Goal: Information Seeking & Learning: Learn about a topic

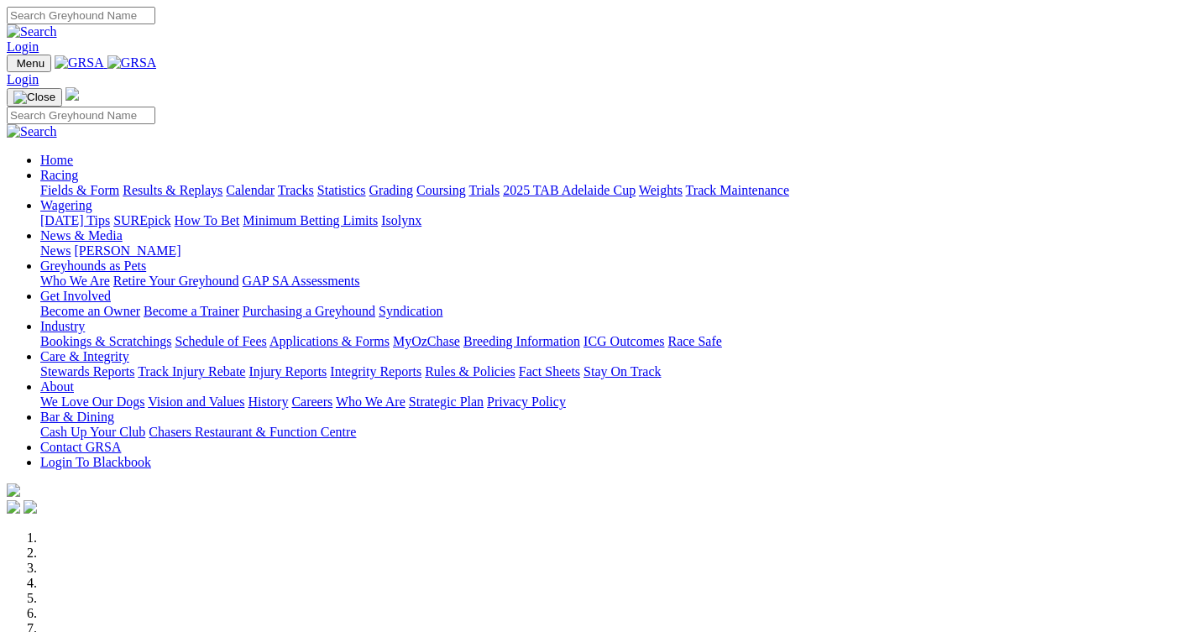
scroll to position [420, 0]
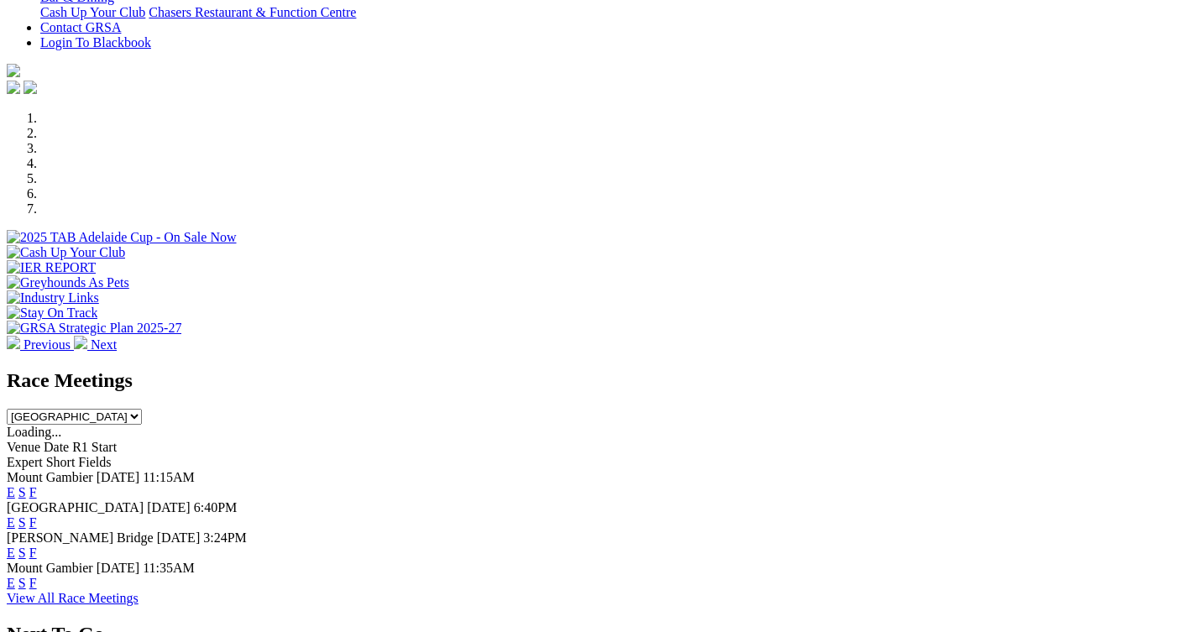
click at [37, 516] on link "F" at bounding box center [33, 523] width 8 height 14
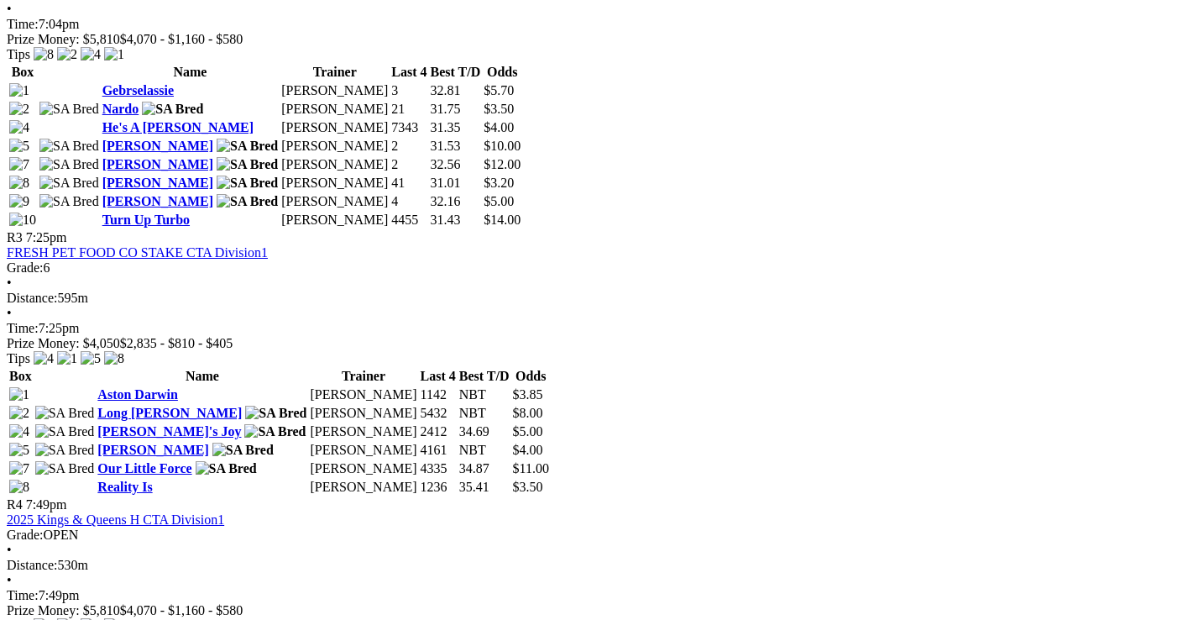
scroll to position [1269, 0]
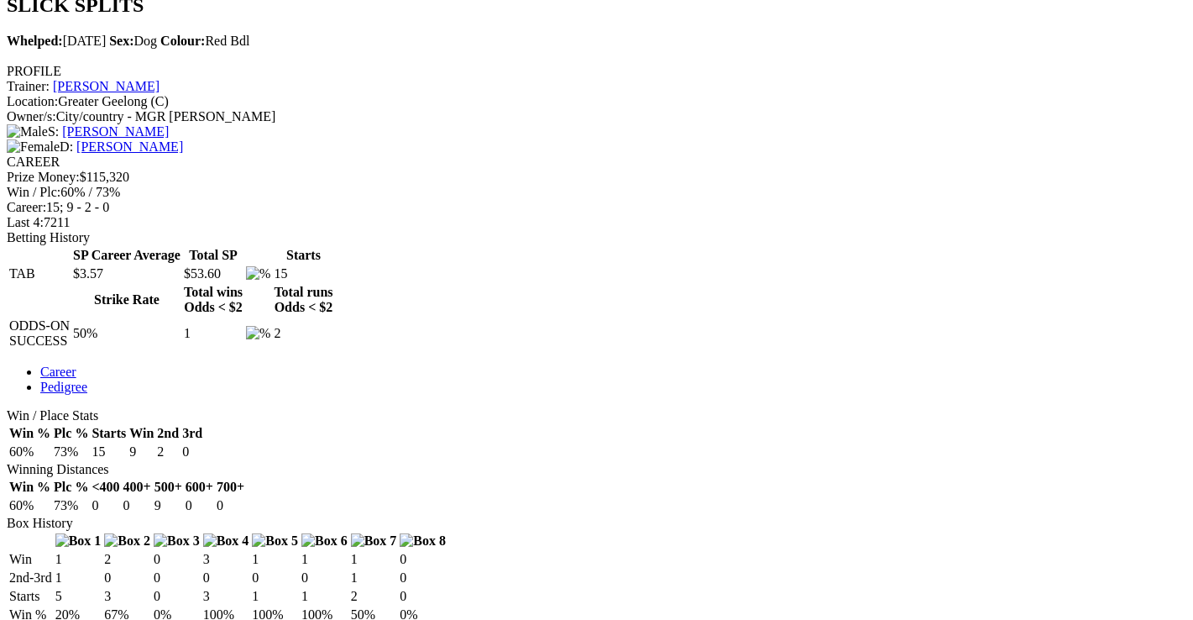
scroll to position [588, 0]
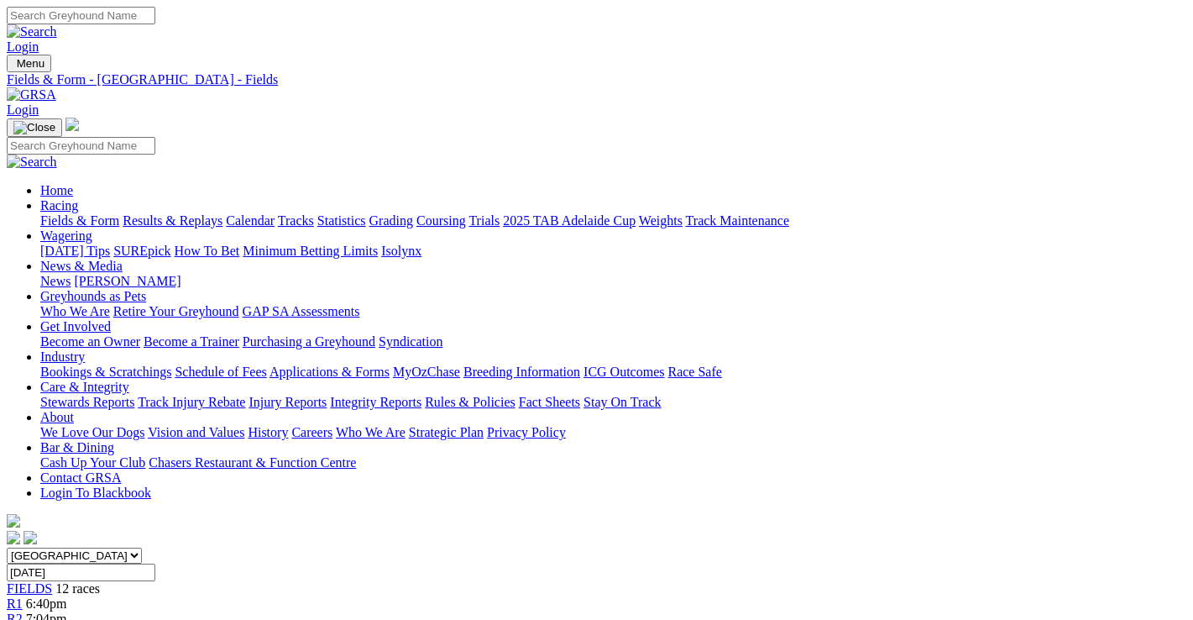
click at [49, 213] on link "Fields & Form" at bounding box center [79, 220] width 79 height 14
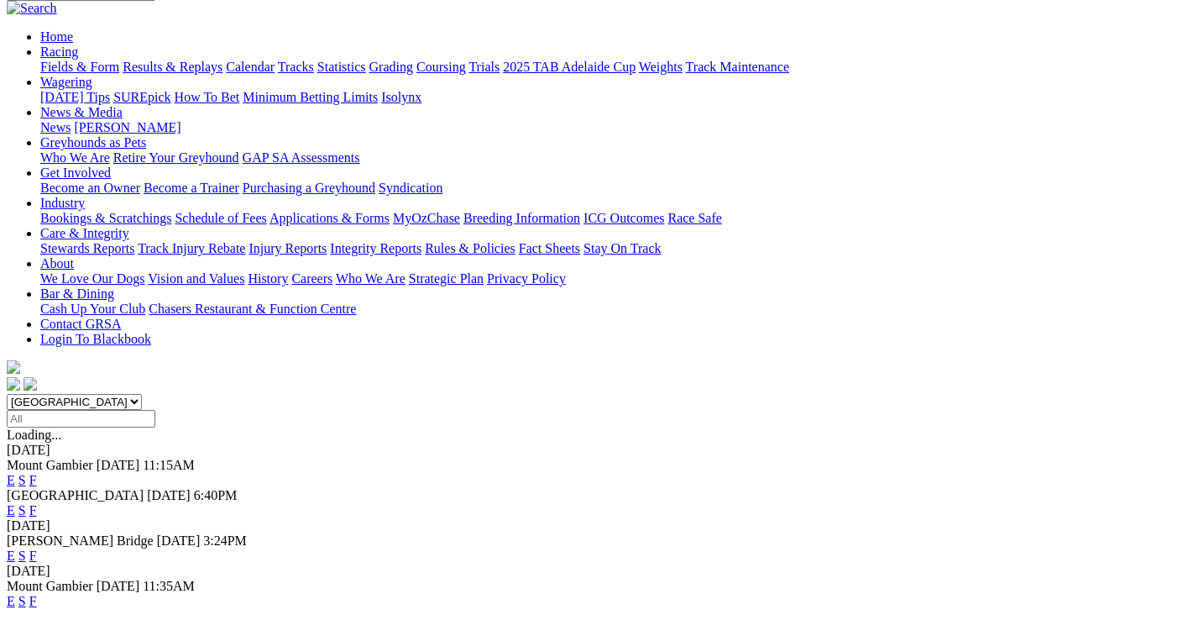
scroll to position [168, 0]
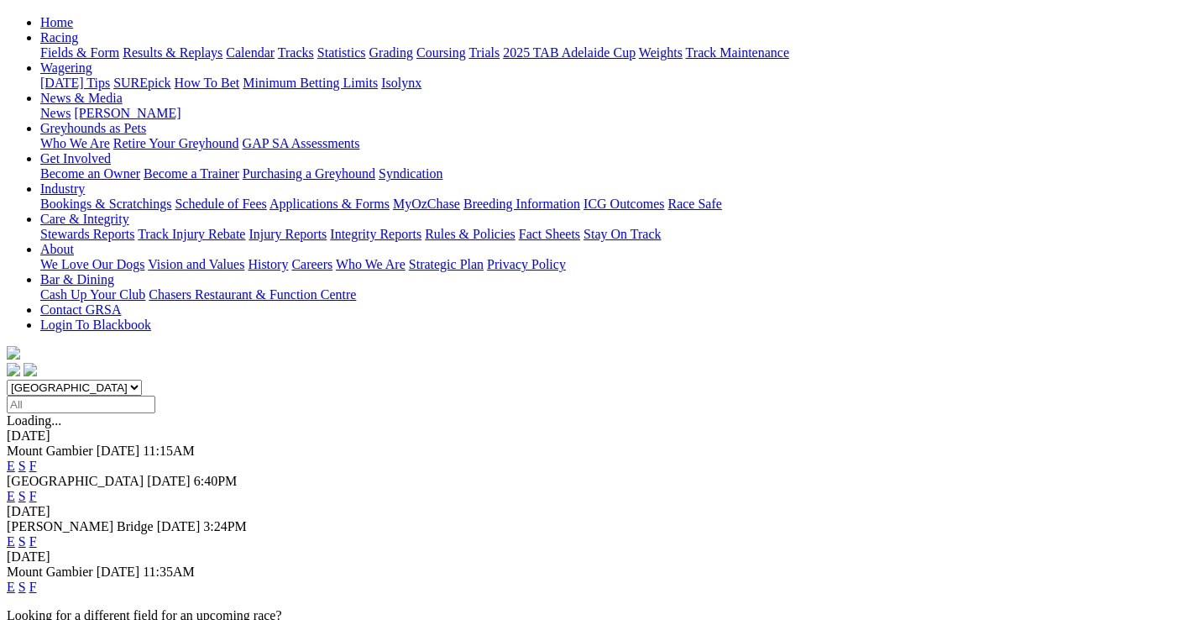
click at [37, 534] on link "F" at bounding box center [33, 541] width 8 height 14
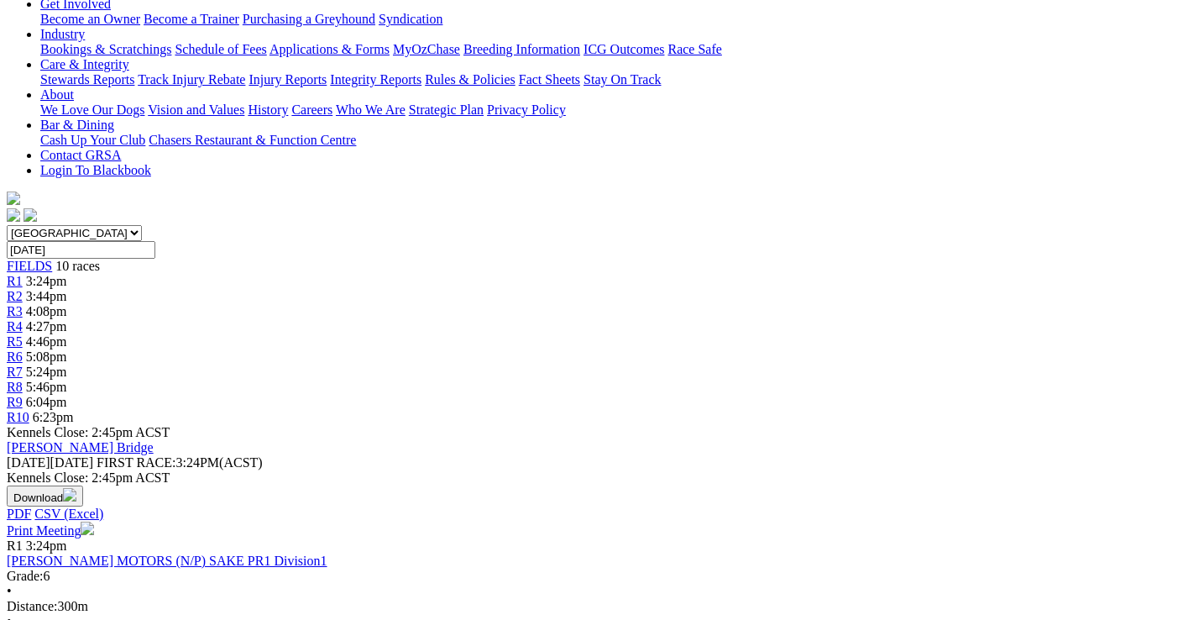
scroll to position [336, 0]
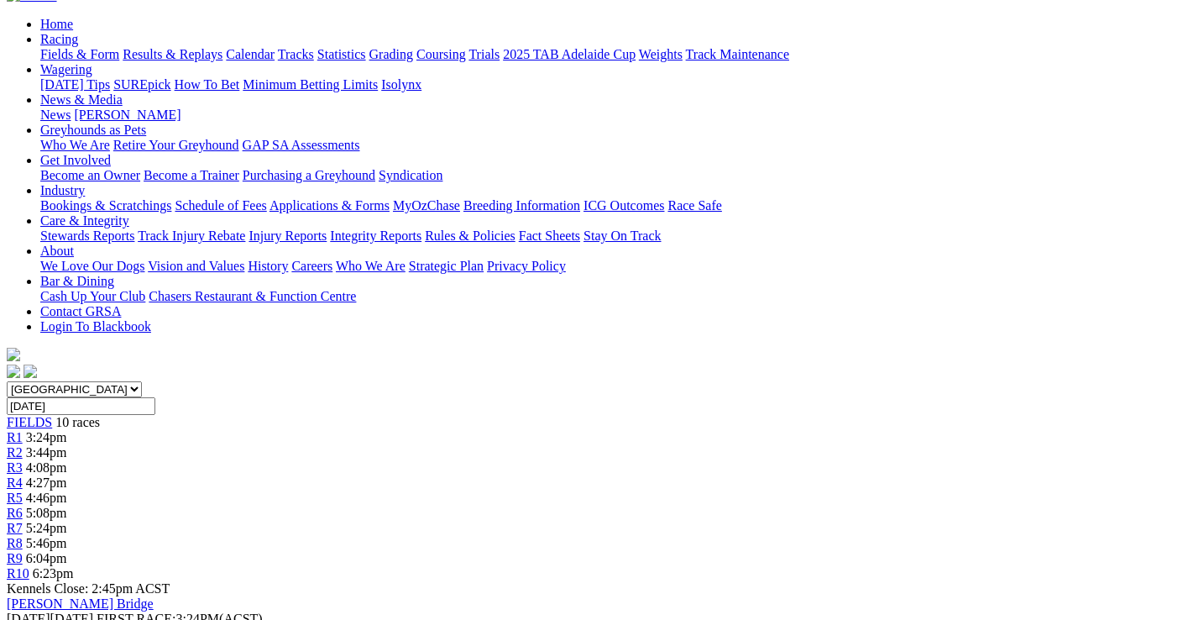
scroll to position [168, 0]
